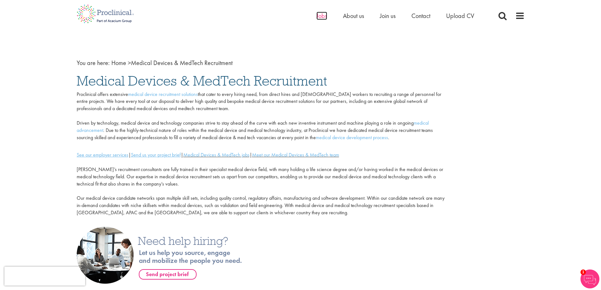
click at [323, 16] on span "Jobs" at bounding box center [321, 16] width 11 height 8
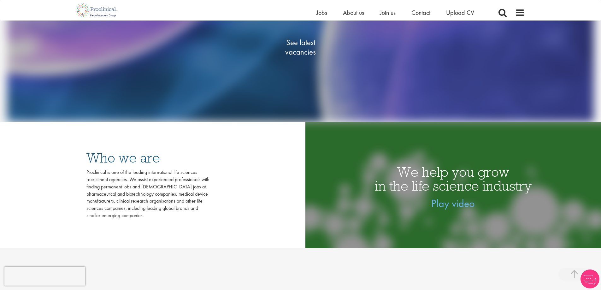
scroll to position [158, 0]
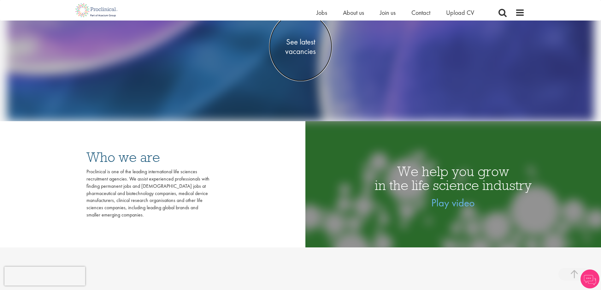
click at [296, 47] on span "See latest vacancies" at bounding box center [300, 46] width 63 height 19
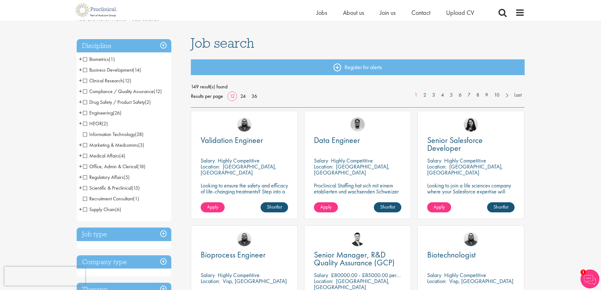
scroll to position [63, 0]
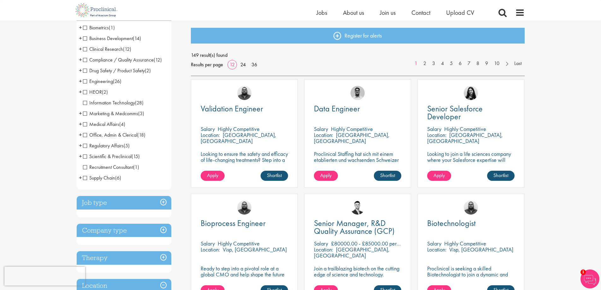
click at [79, 124] on span "+" at bounding box center [80, 123] width 3 height 9
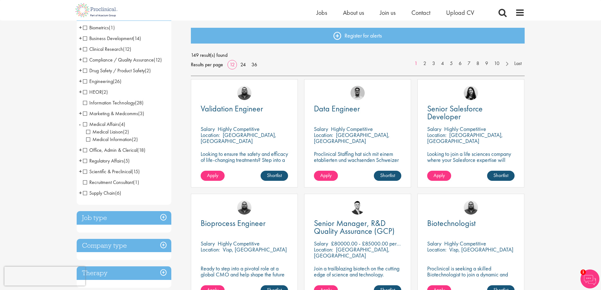
click at [89, 138] on span "Medical Information" at bounding box center [109, 139] width 46 height 7
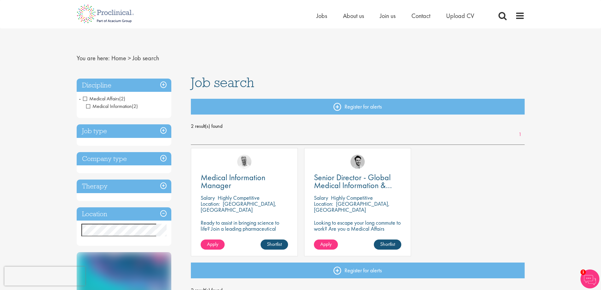
click at [80, 98] on span "-" at bounding box center [80, 98] width 2 height 9
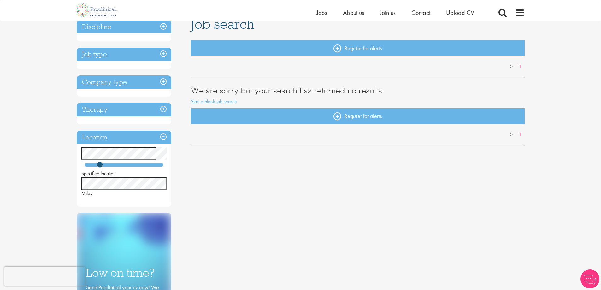
scroll to position [63, 0]
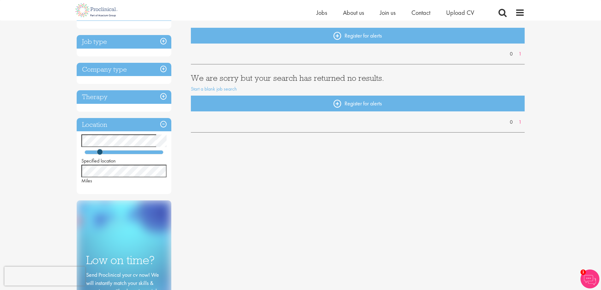
click at [163, 95] on h3 "Therapy" at bounding box center [124, 97] width 95 height 14
click at [164, 96] on h3 "Therapy" at bounding box center [124, 97] width 95 height 14
click at [165, 95] on h3 "Therapy" at bounding box center [124, 97] width 95 height 14
click at [93, 95] on h3 "Therapy" at bounding box center [124, 97] width 95 height 14
click at [54, 167] on div "You are here: Home > Job search Discipline Job type Company type Therapy Locati…" at bounding box center [300, 237] width 601 height 600
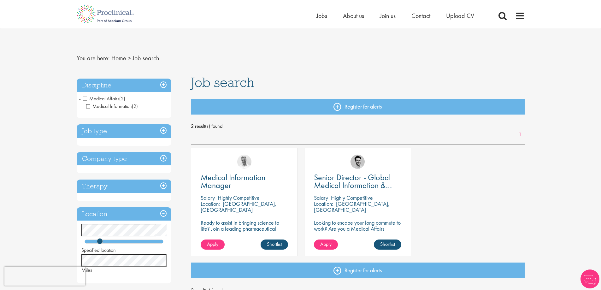
click at [87, 107] on span "Medical Information" at bounding box center [109, 106] width 46 height 7
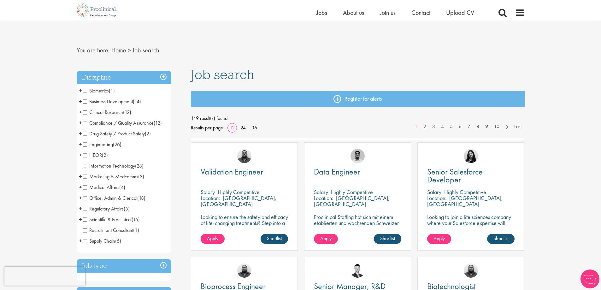
scroll to position [32, 0]
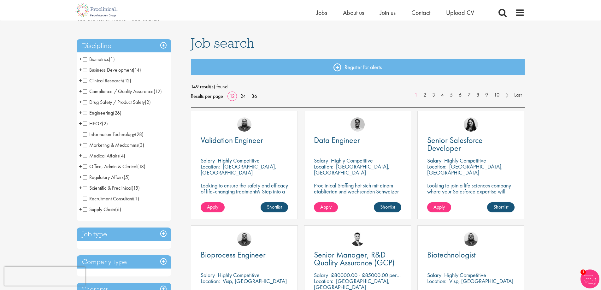
click at [79, 145] on span "+" at bounding box center [80, 144] width 3 height 9
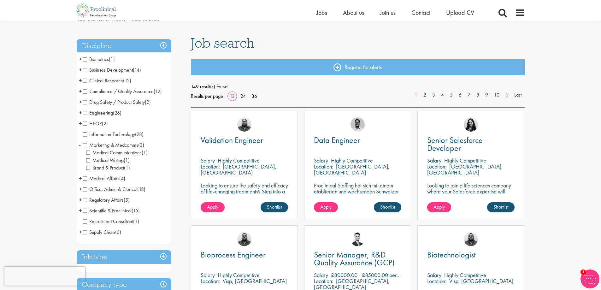
click at [81, 179] on span "+" at bounding box center [80, 177] width 3 height 9
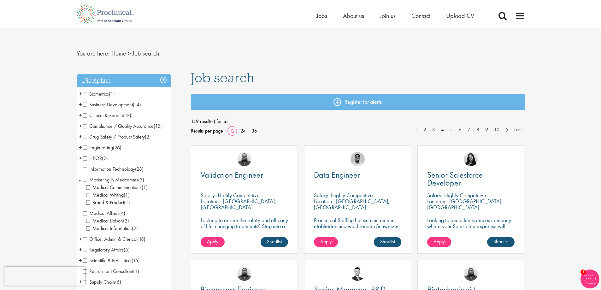
scroll to position [0, 0]
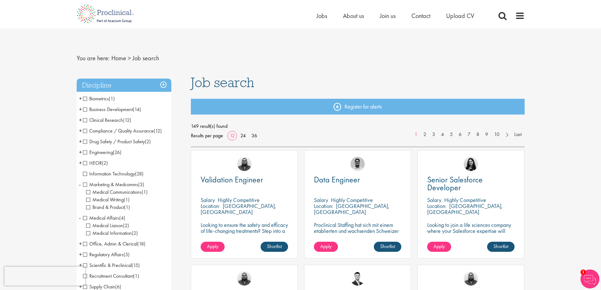
click at [81, 142] on span "+" at bounding box center [80, 141] width 3 height 9
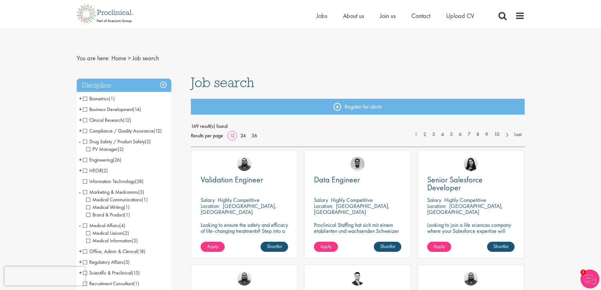
click at [81, 142] on li "Drug Safety / Product Safety (2) - + PV Manager (2)" at bounding box center [124, 145] width 95 height 18
click at [80, 170] on span "+" at bounding box center [80, 170] width 3 height 9
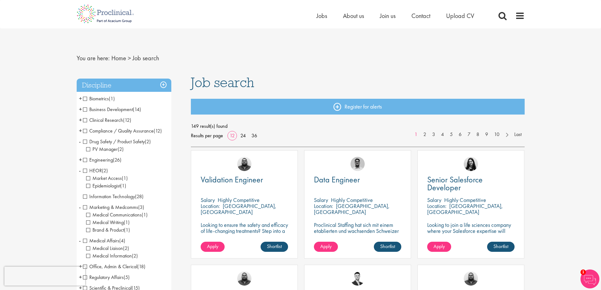
click at [80, 170] on span "-" at bounding box center [80, 170] width 2 height 9
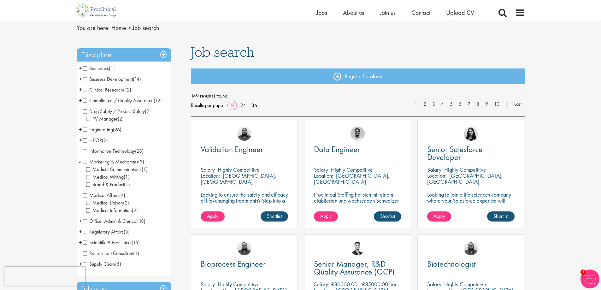
scroll to position [32, 0]
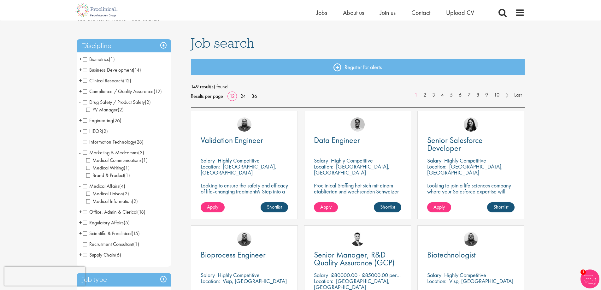
click at [86, 151] on span "Marketing & Medcomms" at bounding box center [110, 152] width 55 height 7
